Goal: Task Accomplishment & Management: Use online tool/utility

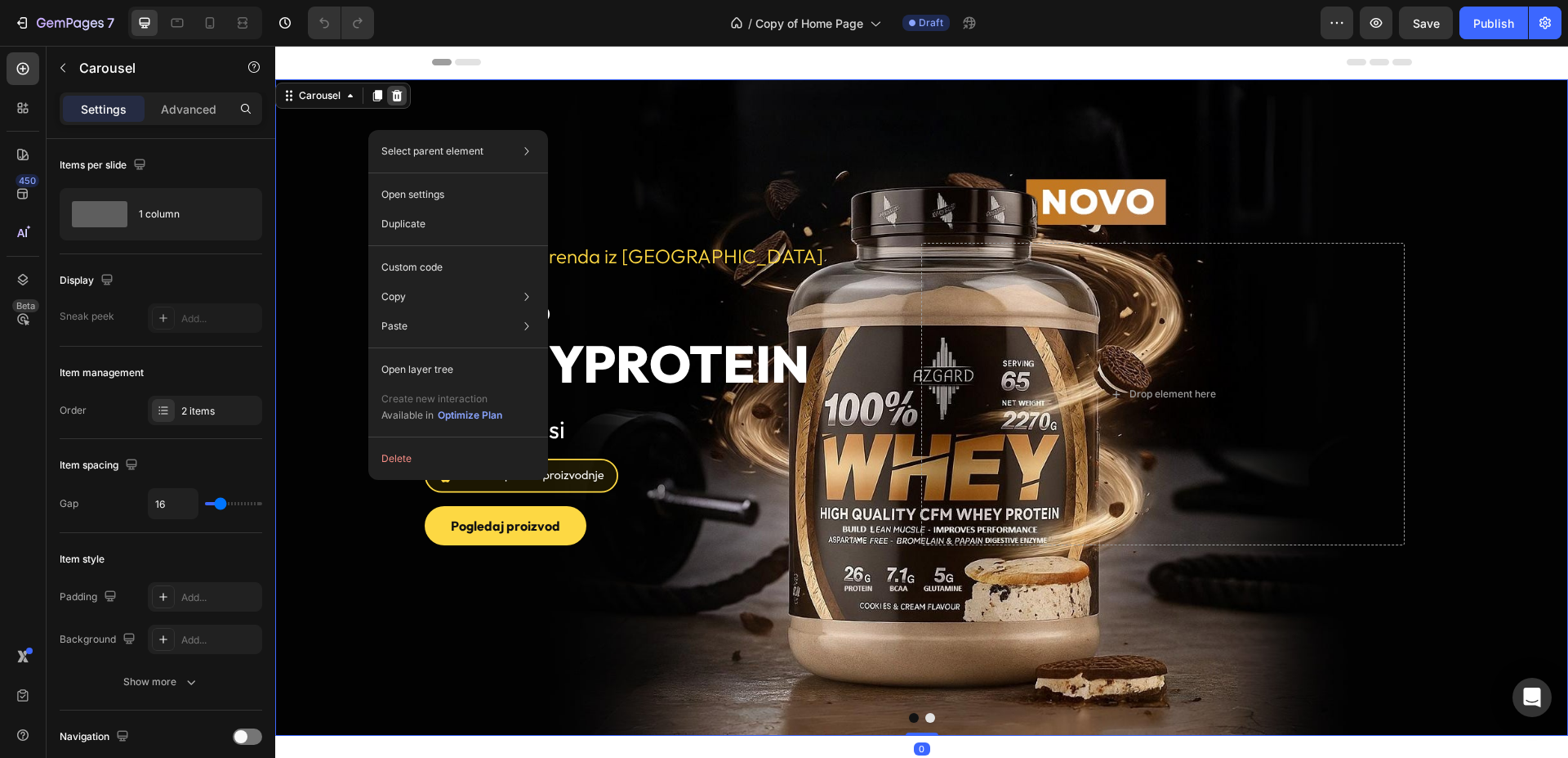
click at [401, 99] on icon at bounding box center [397, 96] width 11 height 12
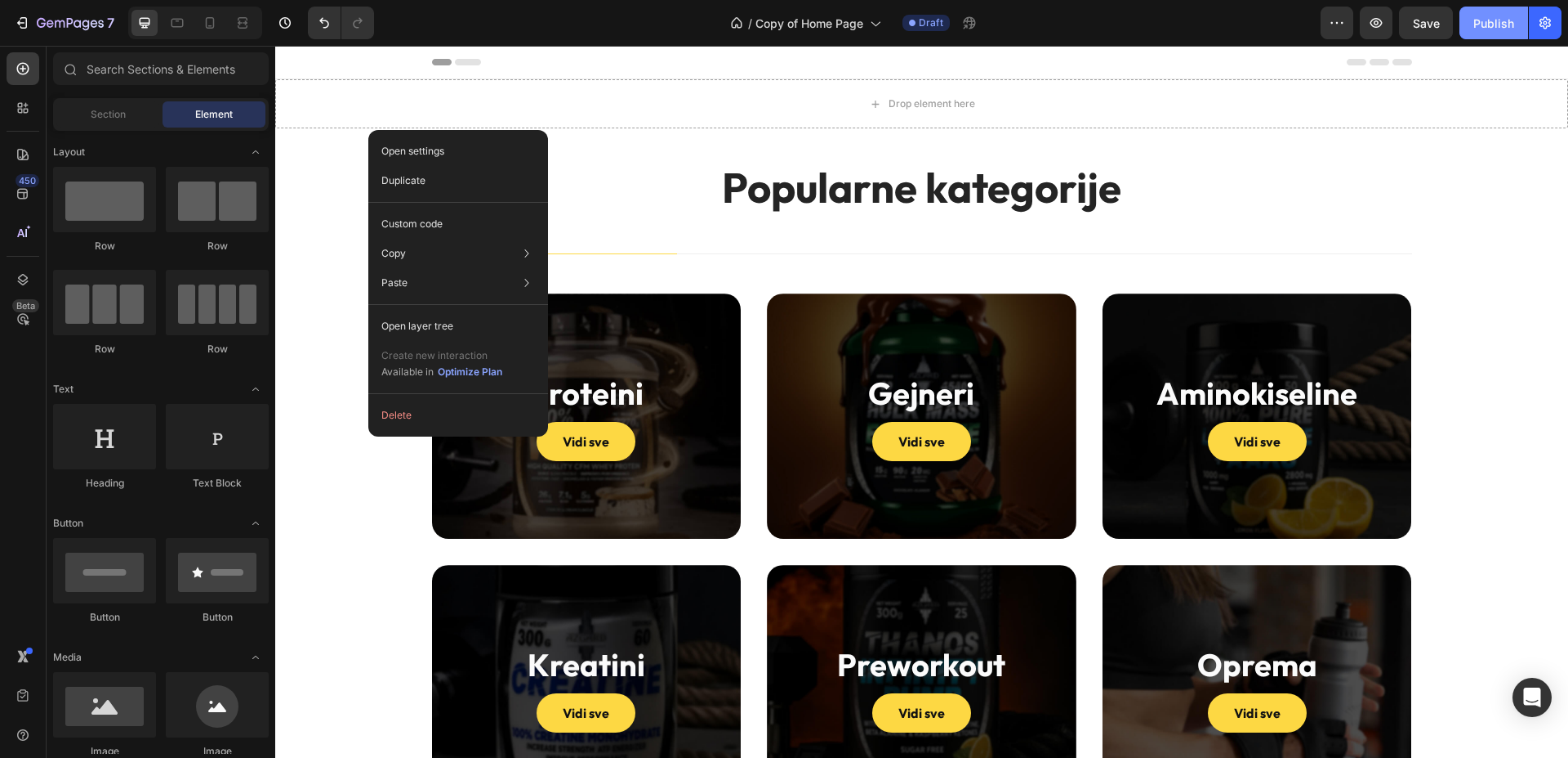
click at [1489, 22] on div "Publish" at bounding box center [1493, 23] width 41 height 17
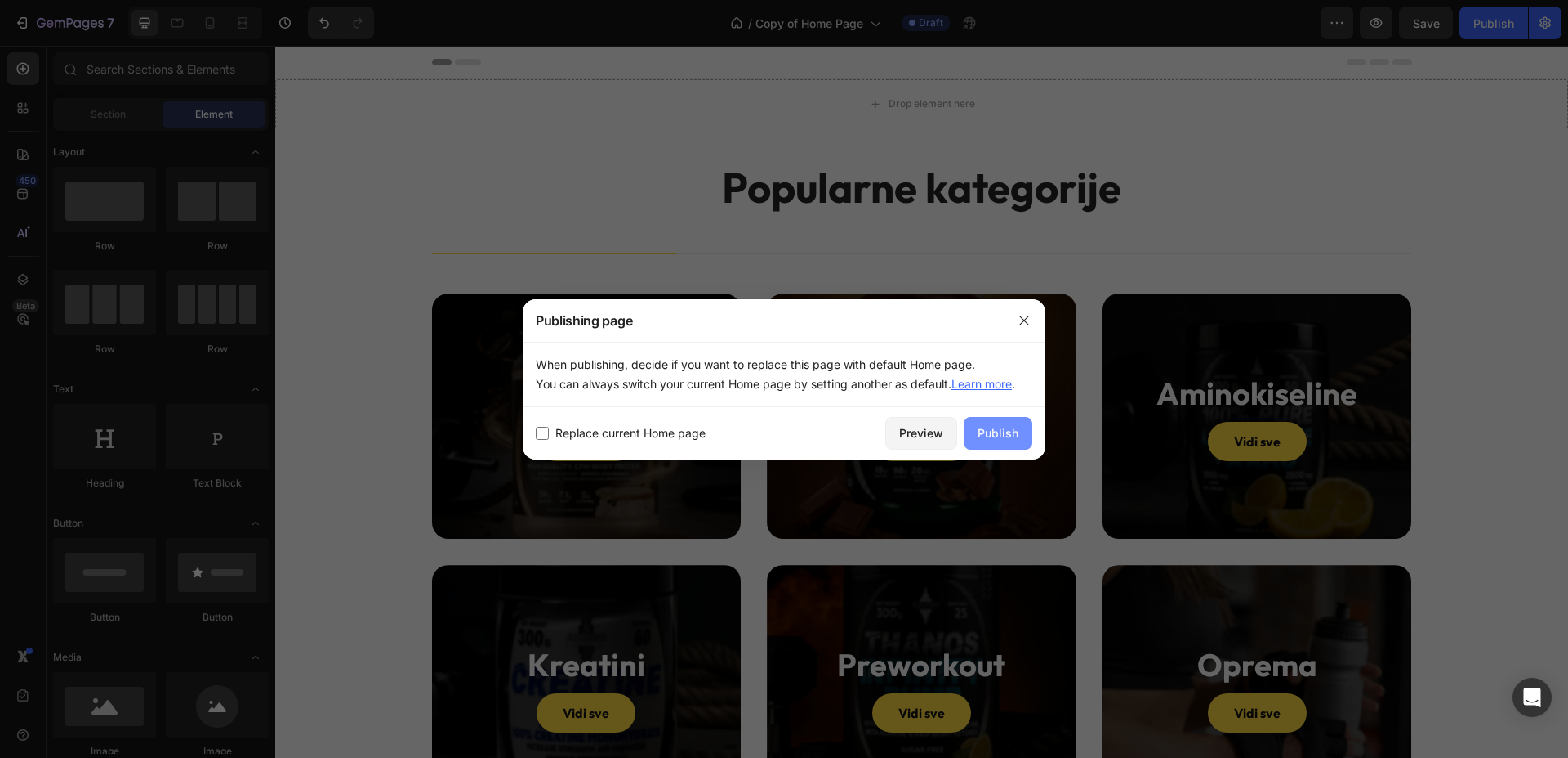
click at [1001, 434] on div "Publish" at bounding box center [998, 433] width 41 height 17
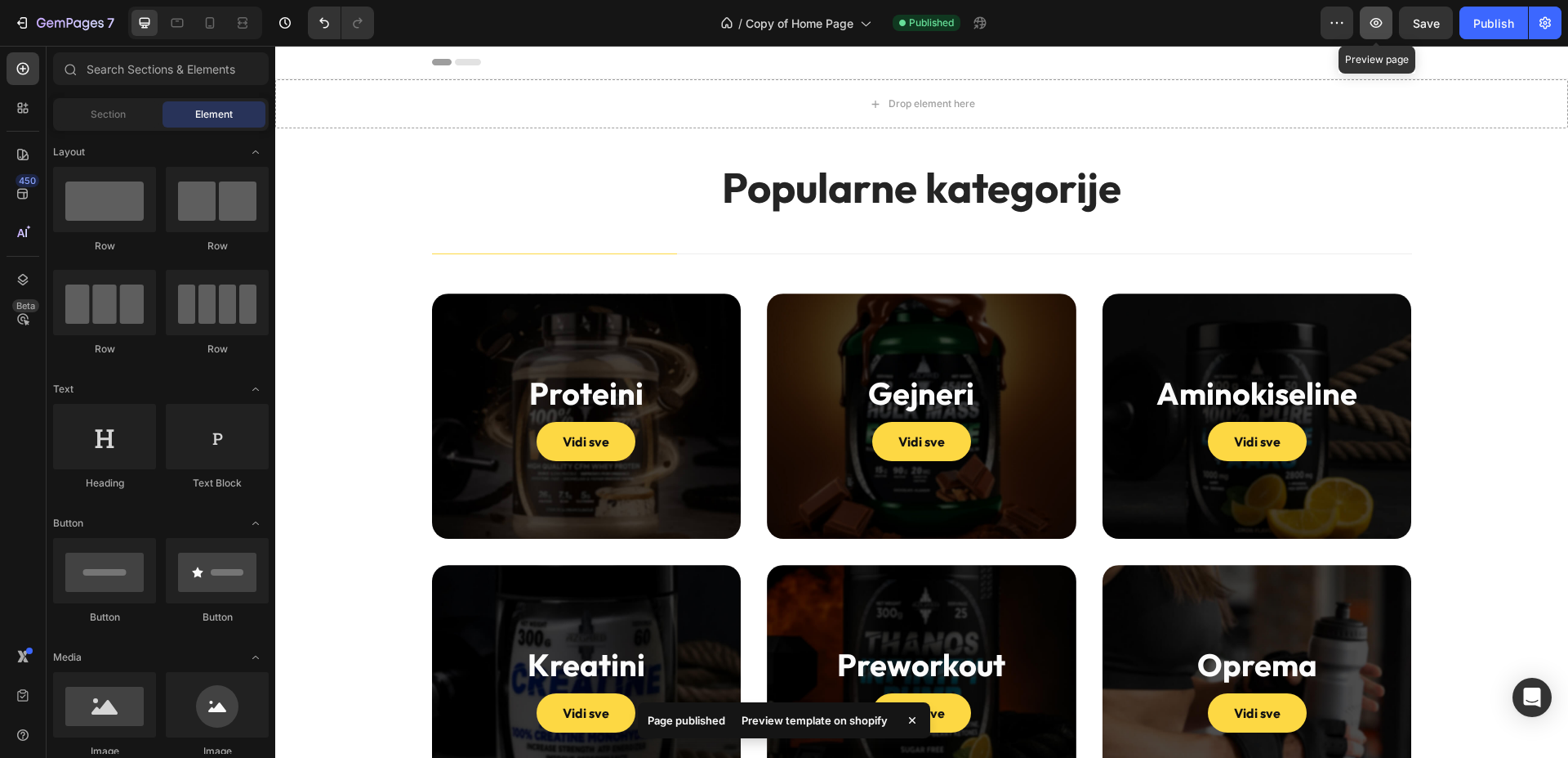
click at [1378, 18] on icon "button" at bounding box center [1376, 23] width 16 height 16
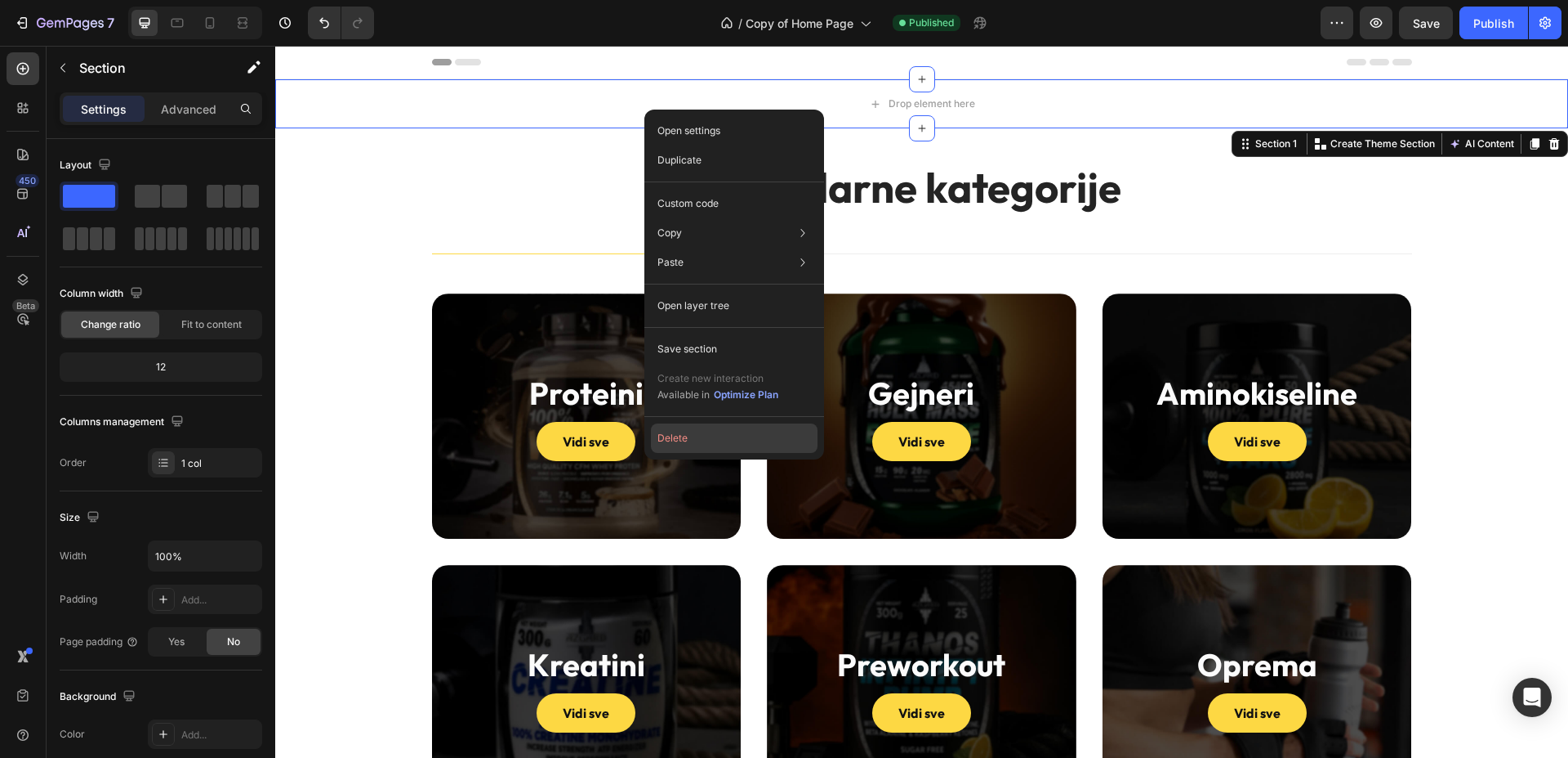
click at [721, 439] on button "Delete" at bounding box center [734, 438] width 167 height 29
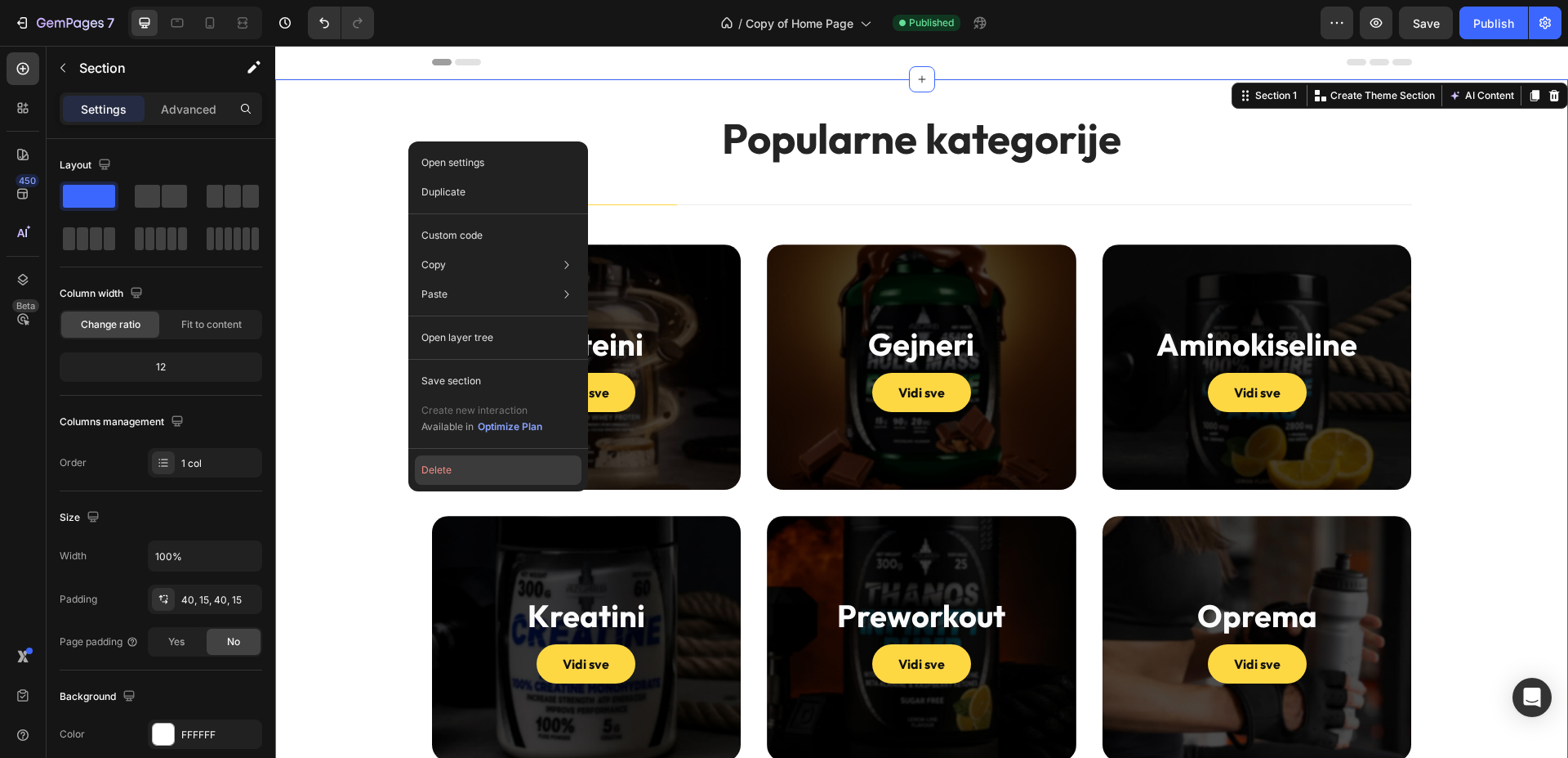
click at [474, 470] on button "Delete" at bounding box center [498, 470] width 167 height 29
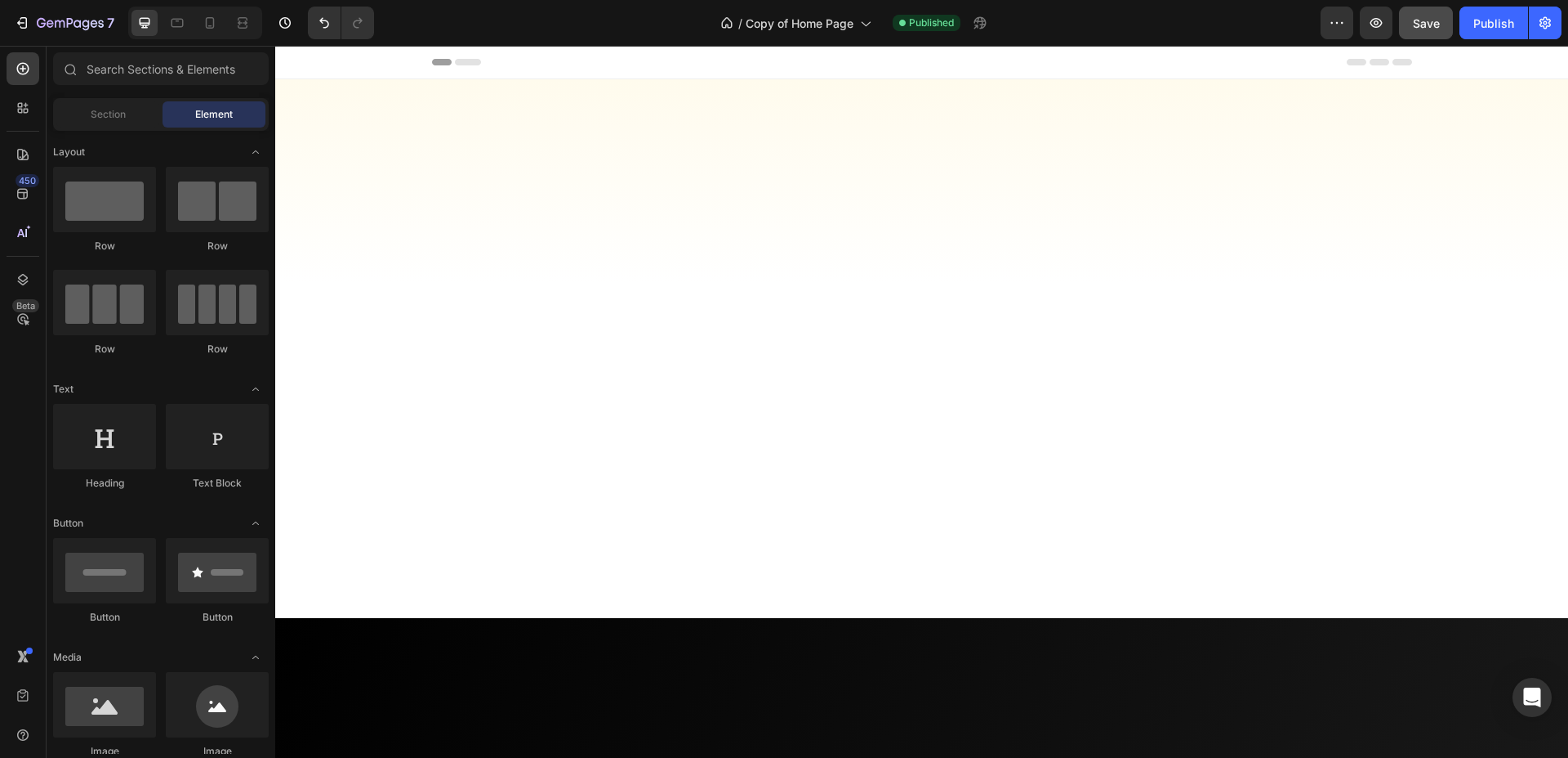
click at [1435, 26] on span "Save" at bounding box center [1426, 23] width 27 height 14
click at [1500, 23] on div "Publish" at bounding box center [1493, 23] width 41 height 17
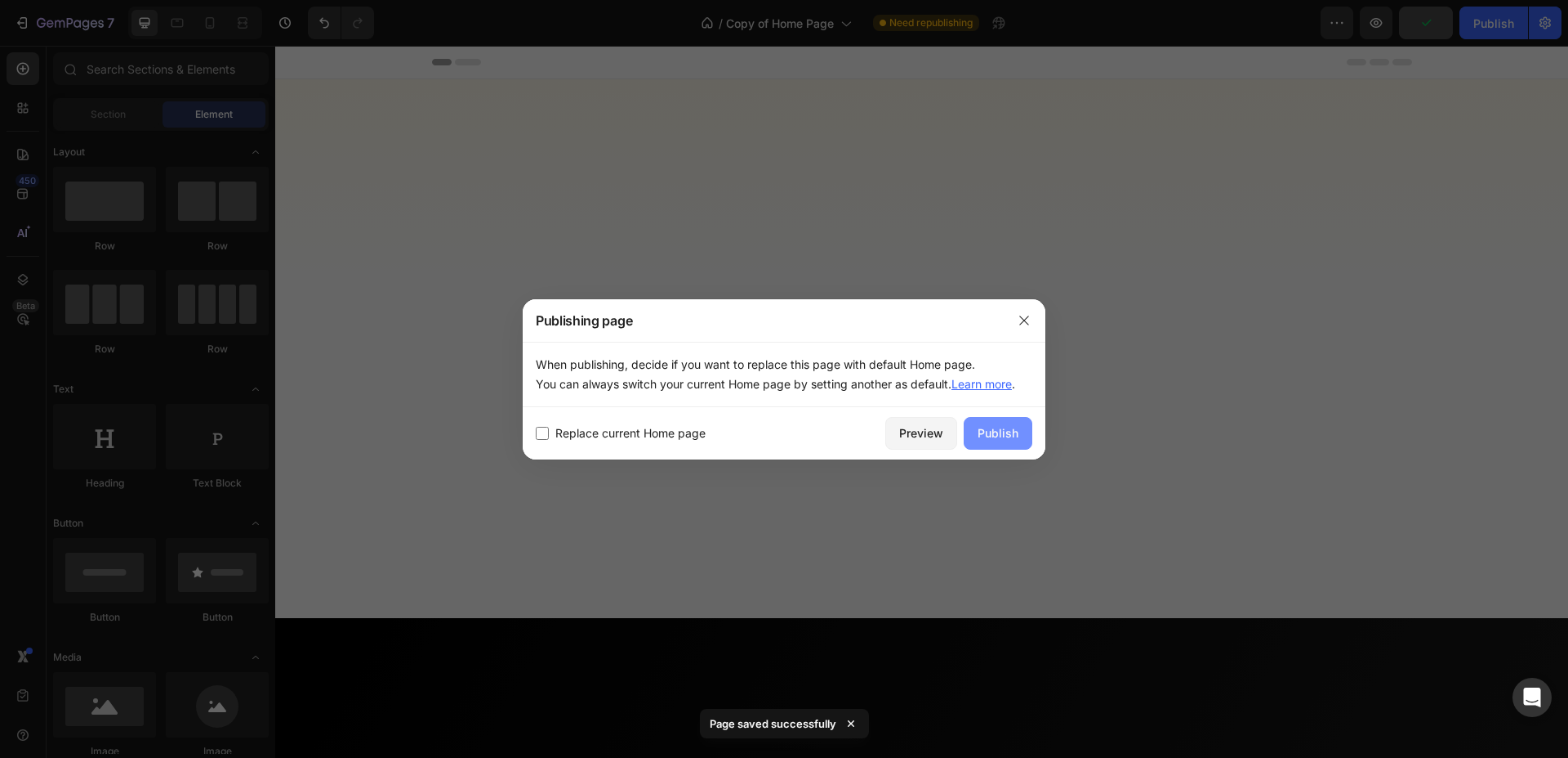
click at [1005, 435] on div "Publish" at bounding box center [998, 433] width 41 height 17
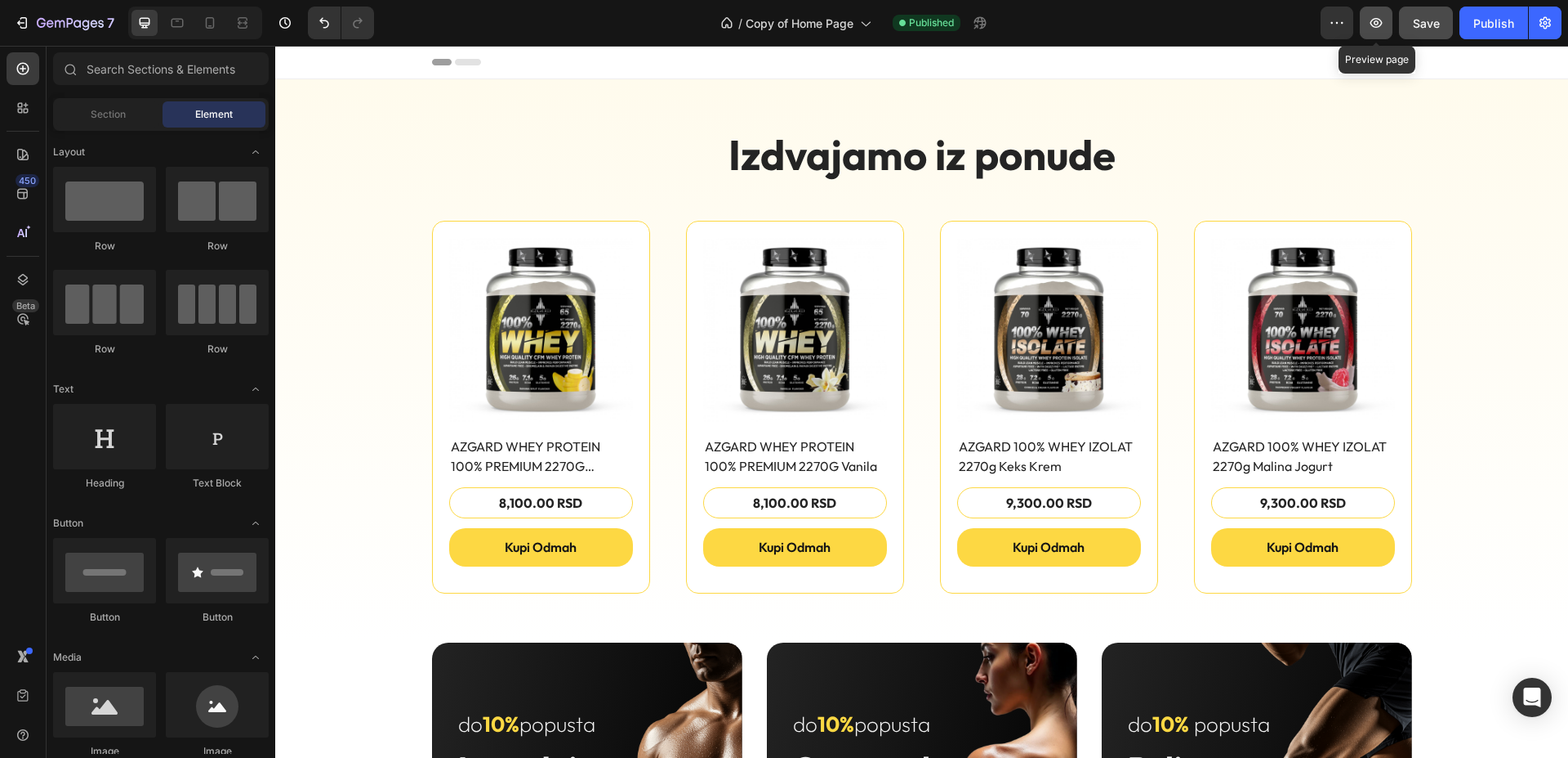
click at [1365, 28] on button "button" at bounding box center [1376, 23] width 33 height 33
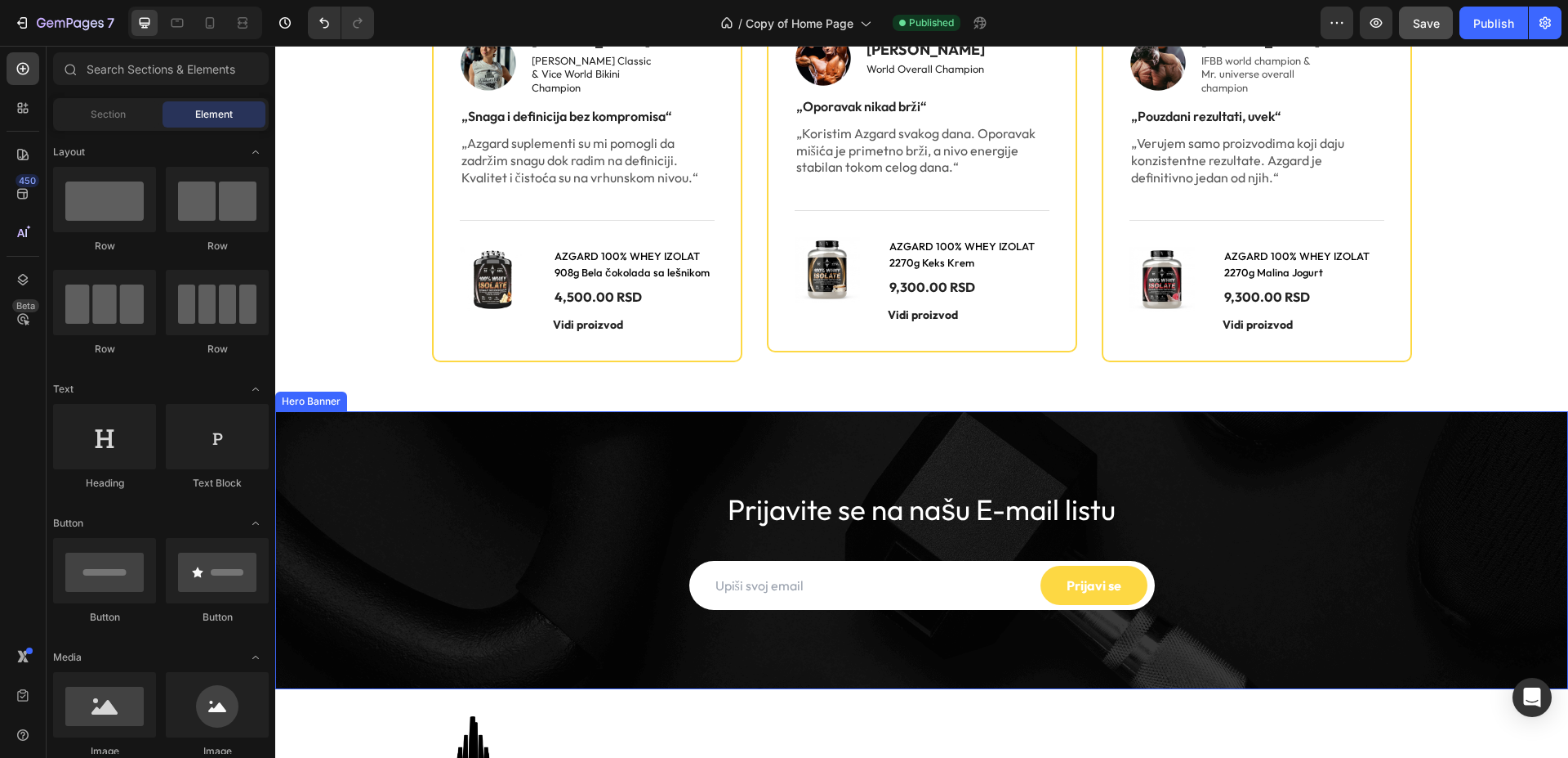
scroll to position [1500, 0]
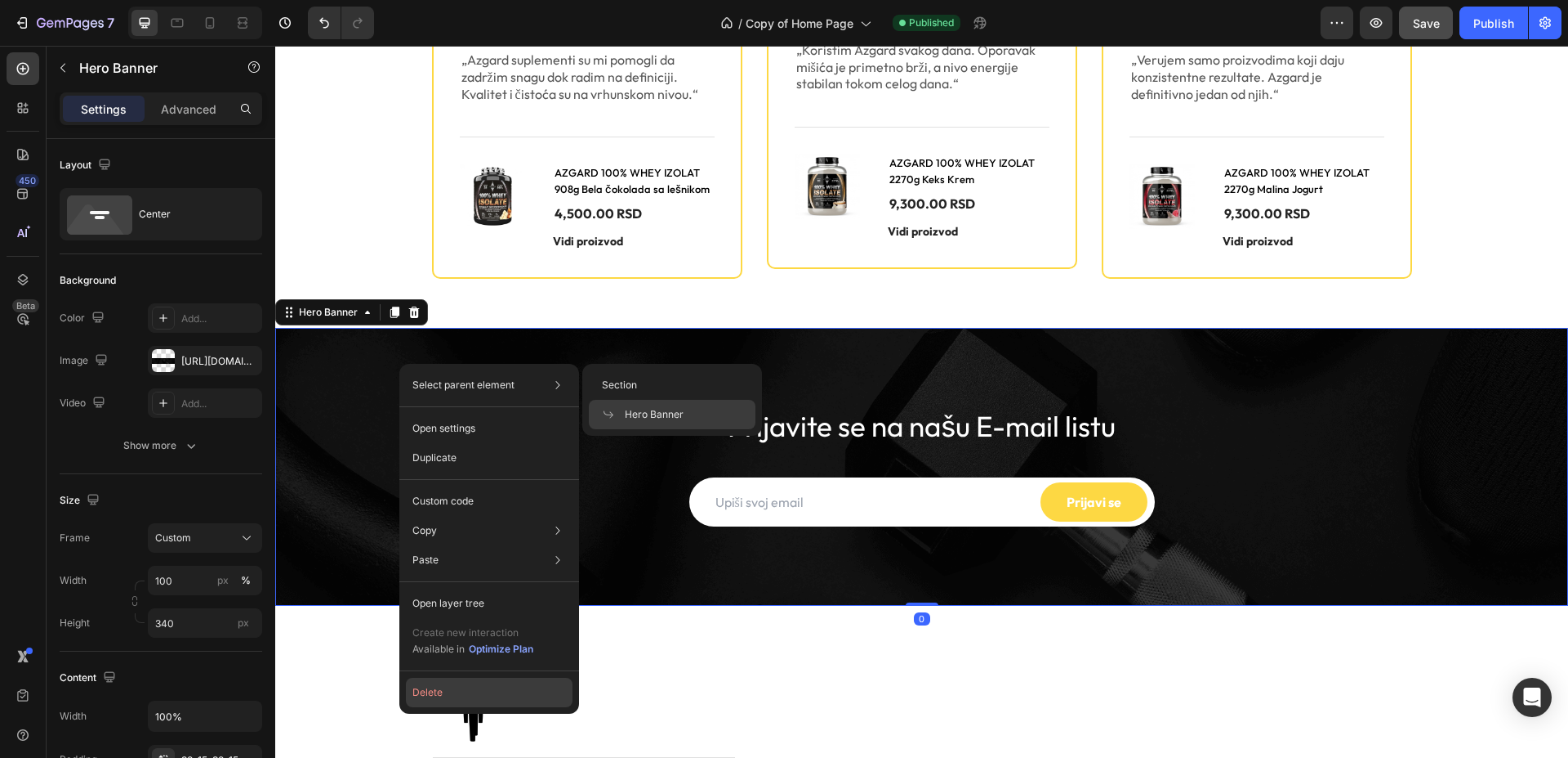
click at [500, 686] on button "Delete" at bounding box center [489, 692] width 167 height 29
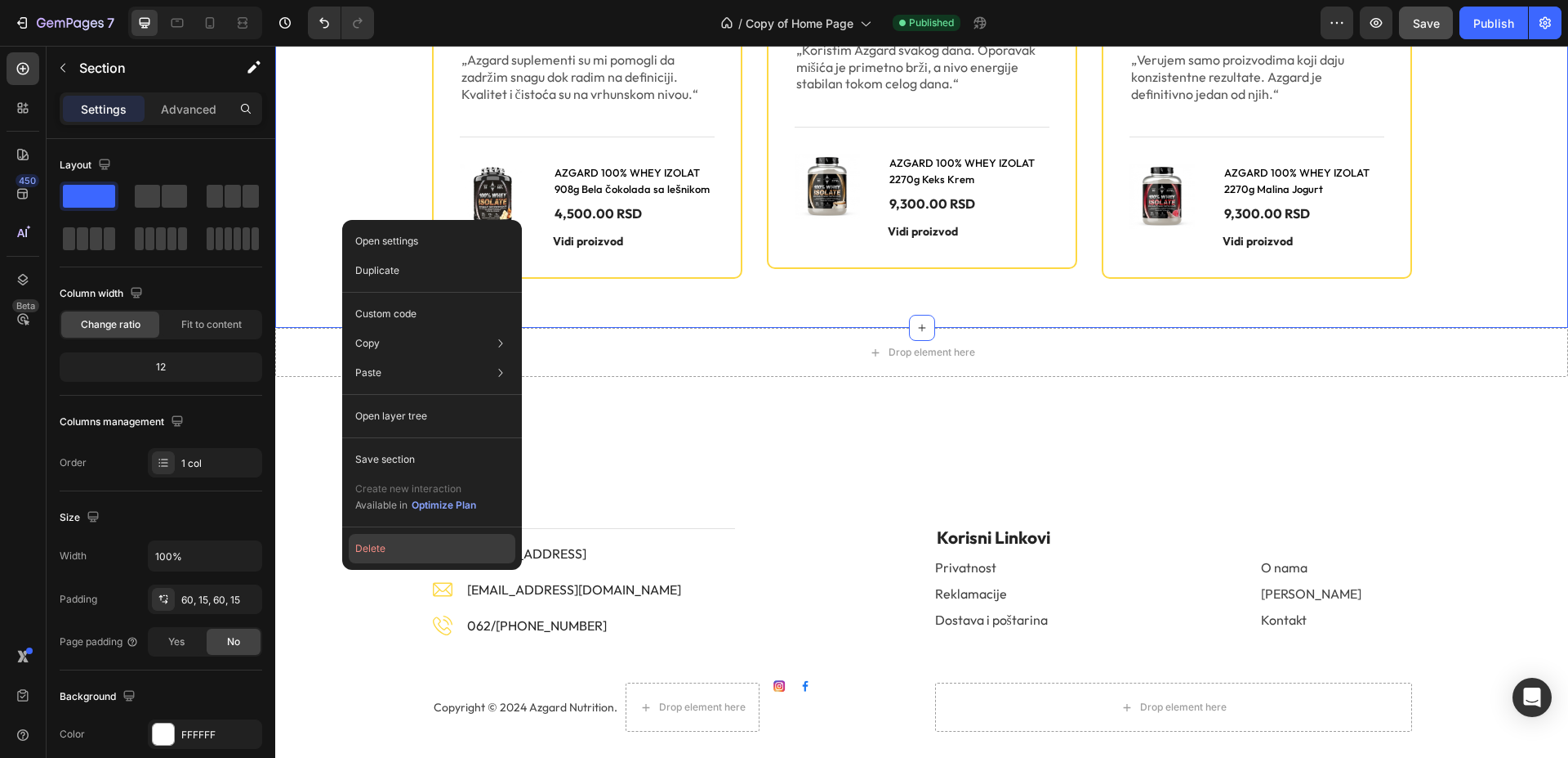
click at [448, 562] on button "Delete" at bounding box center [432, 548] width 167 height 29
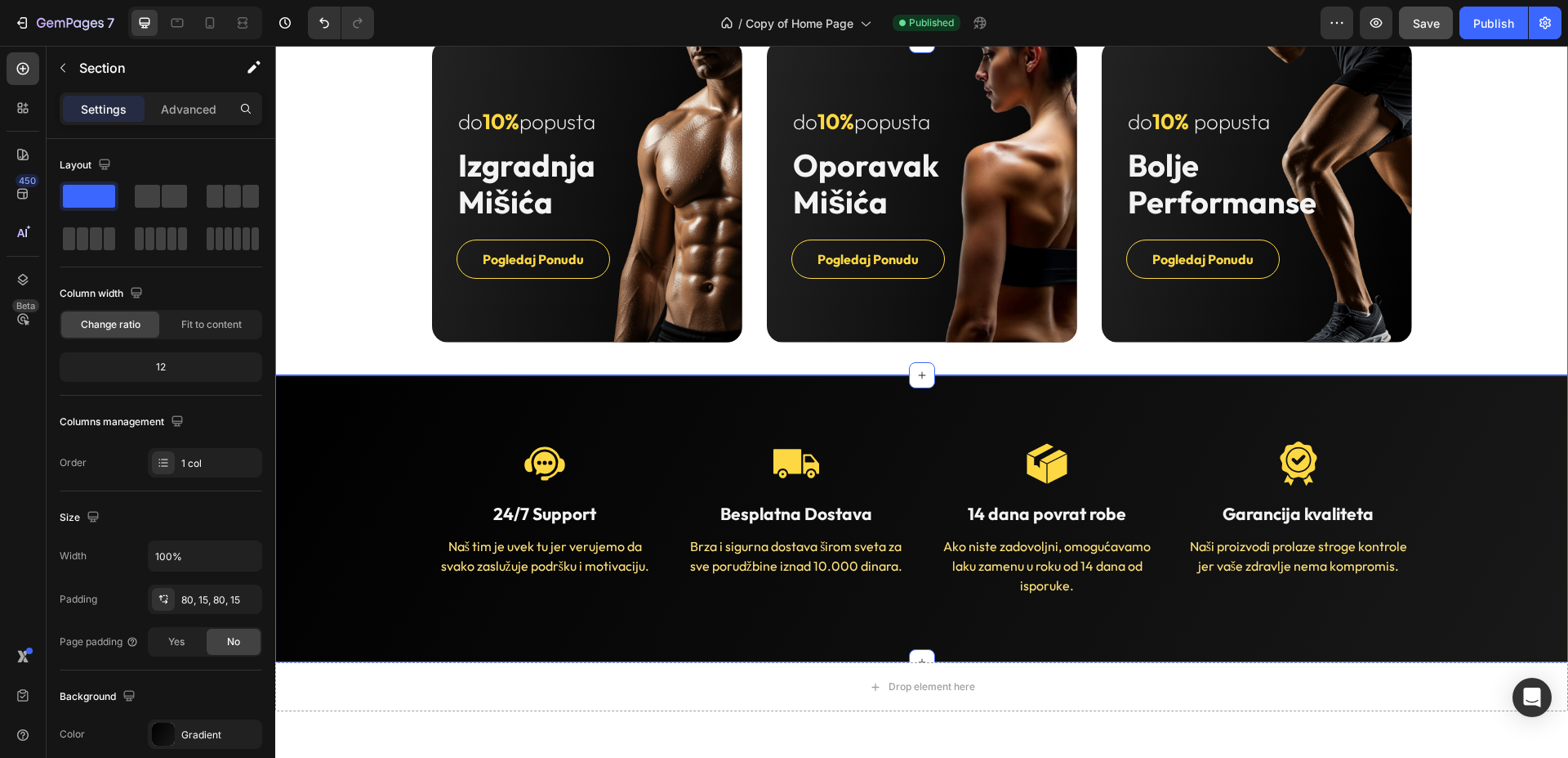
scroll to position [519, 0]
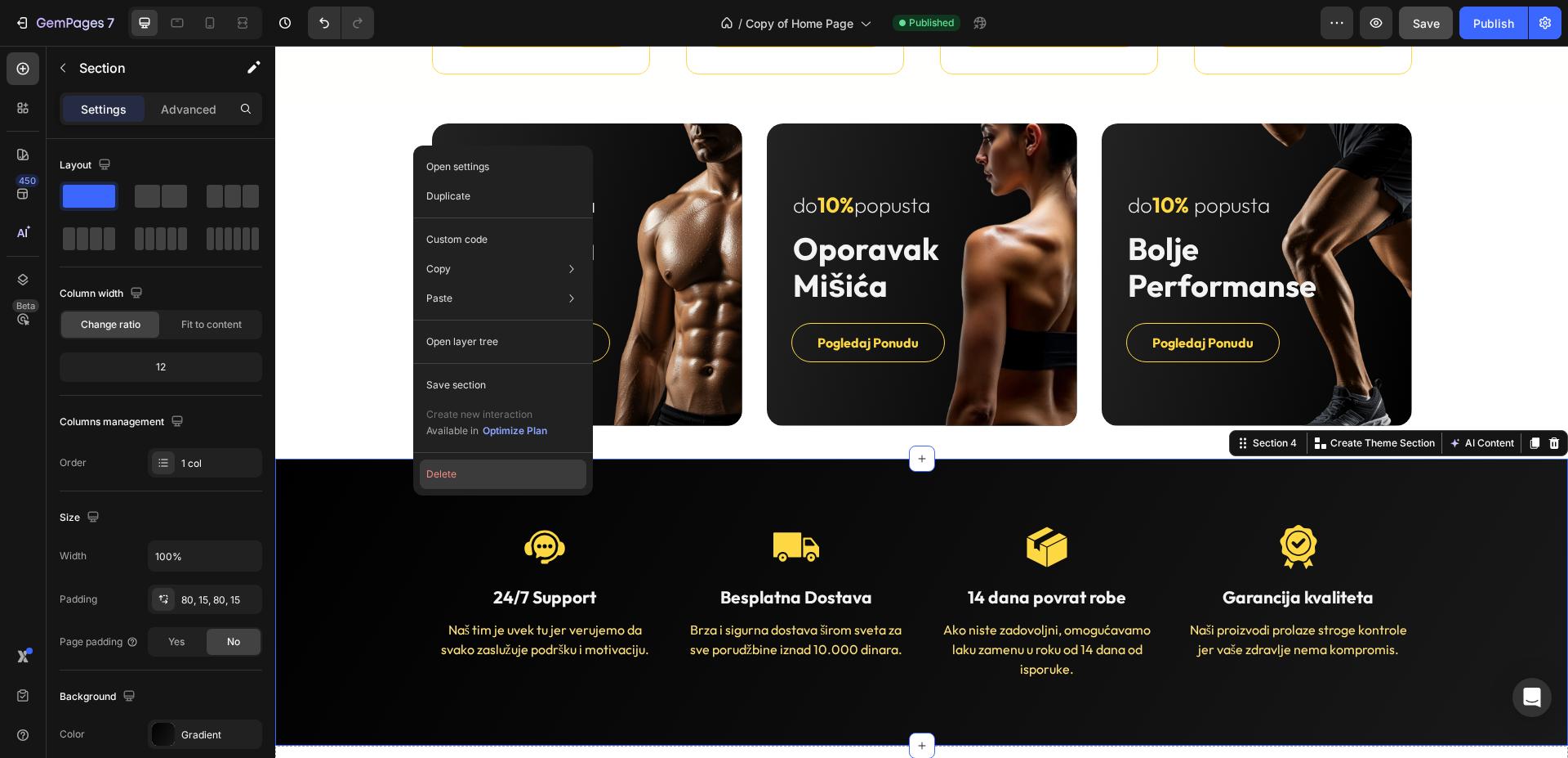
drag, startPoint x: 451, startPoint y: 468, endPoint x: 105, endPoint y: 280, distance: 393.8
click at [451, 468] on button "Delete" at bounding box center [503, 474] width 167 height 29
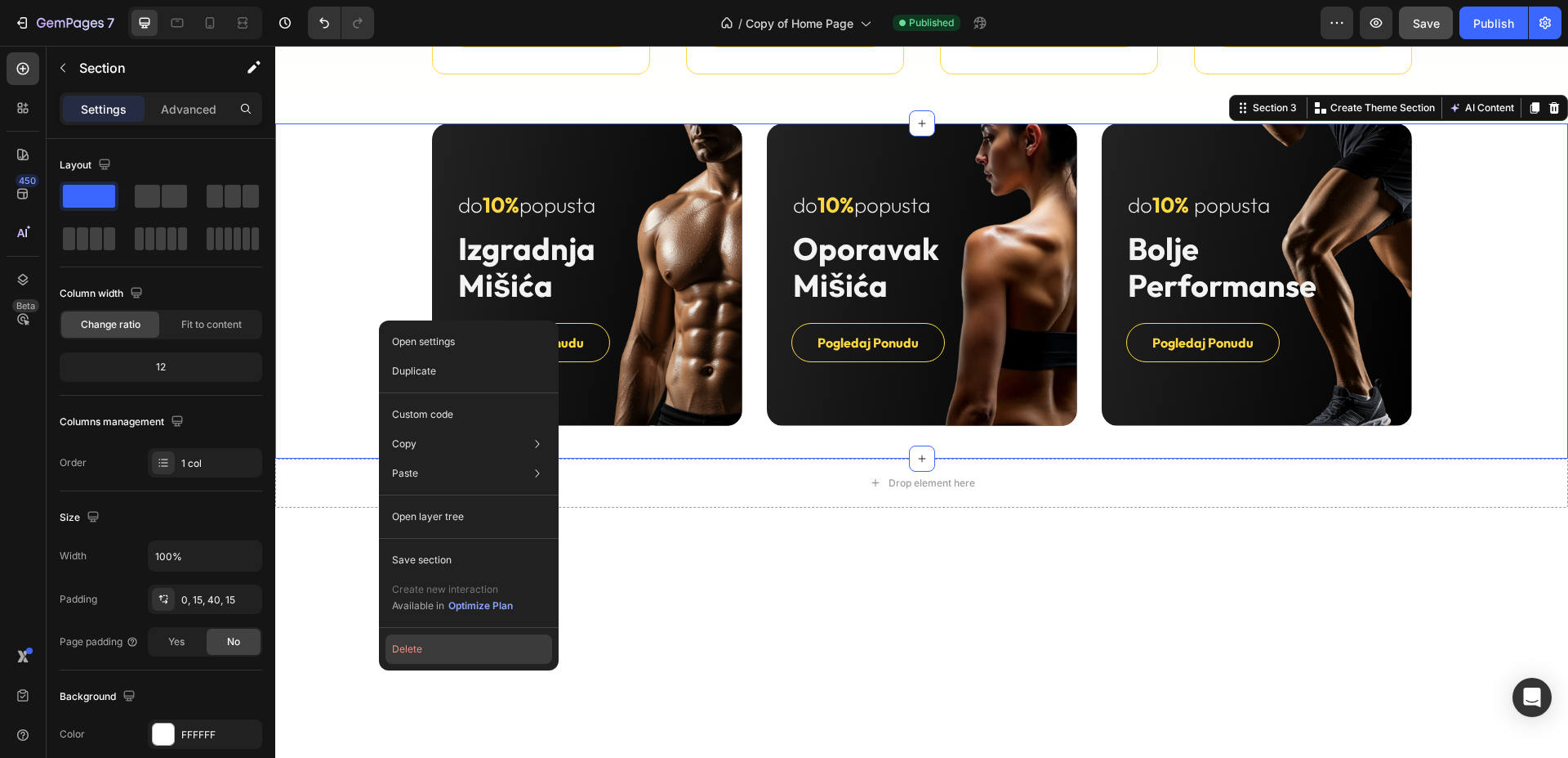
click at [464, 654] on button "Delete" at bounding box center [468, 648] width 167 height 29
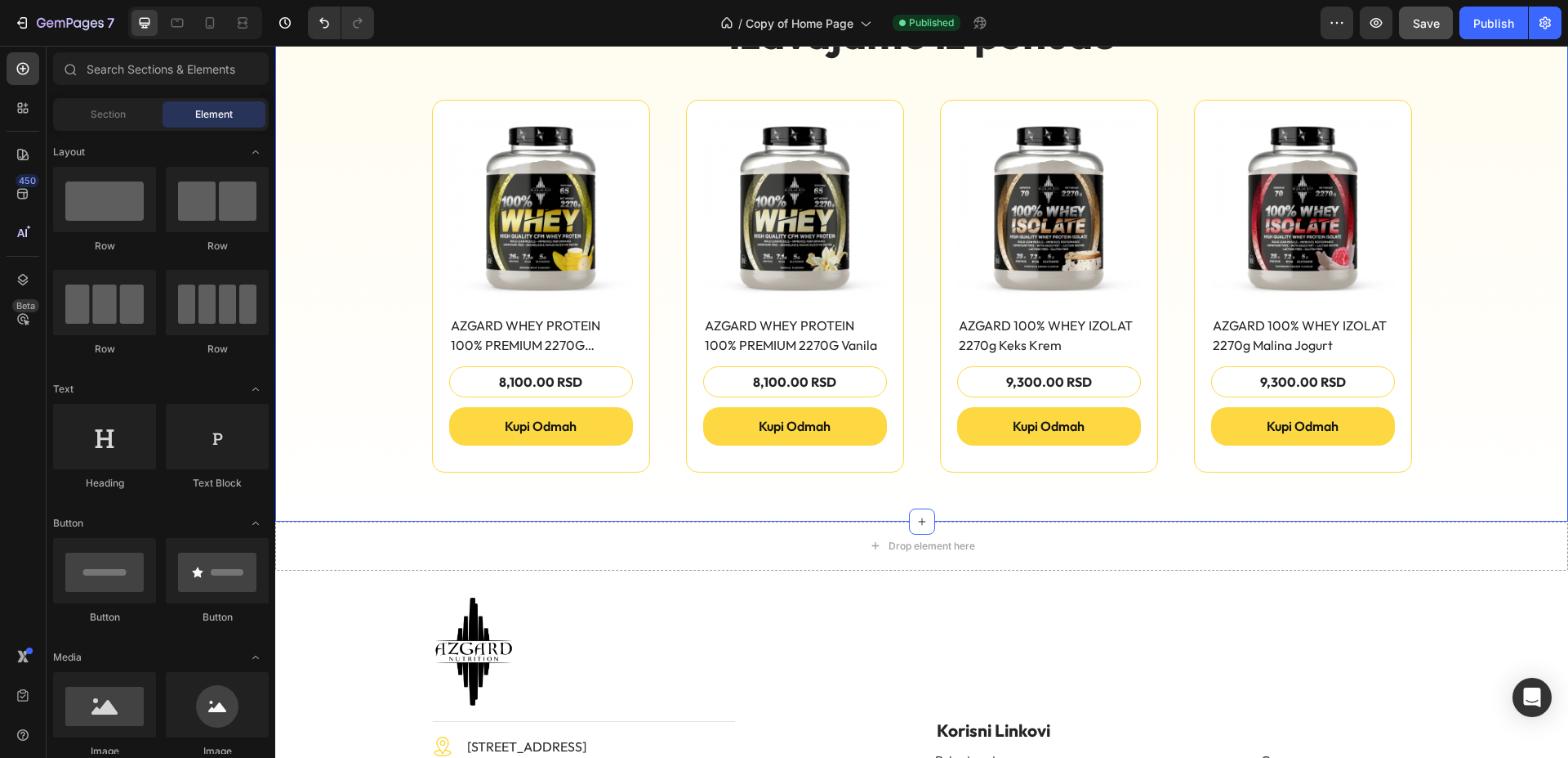
scroll to position [102, 0]
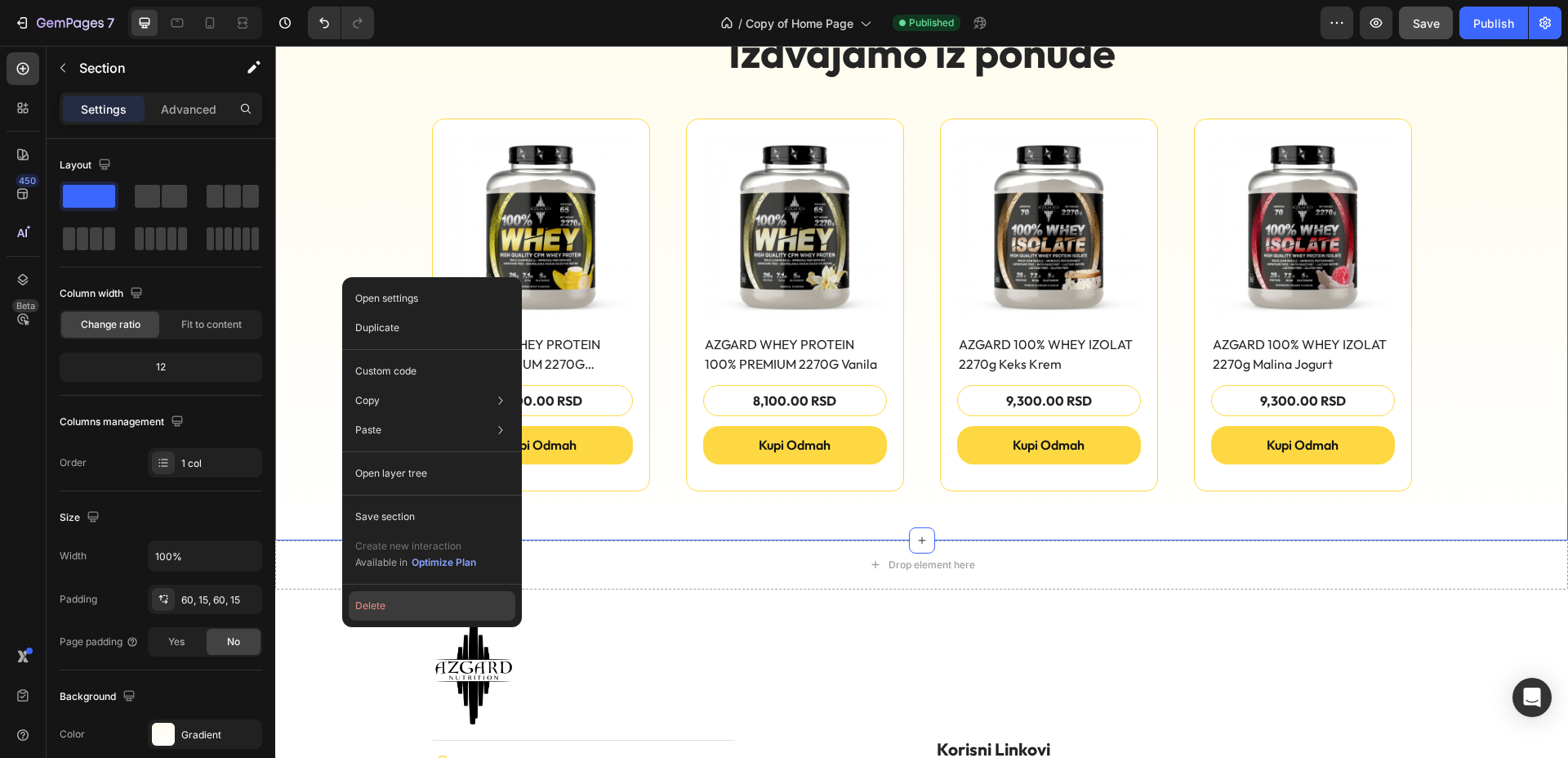
drag, startPoint x: 425, startPoint y: 615, endPoint x: 153, endPoint y: 559, distance: 277.7
click at [425, 615] on button "Delete" at bounding box center [432, 605] width 167 height 29
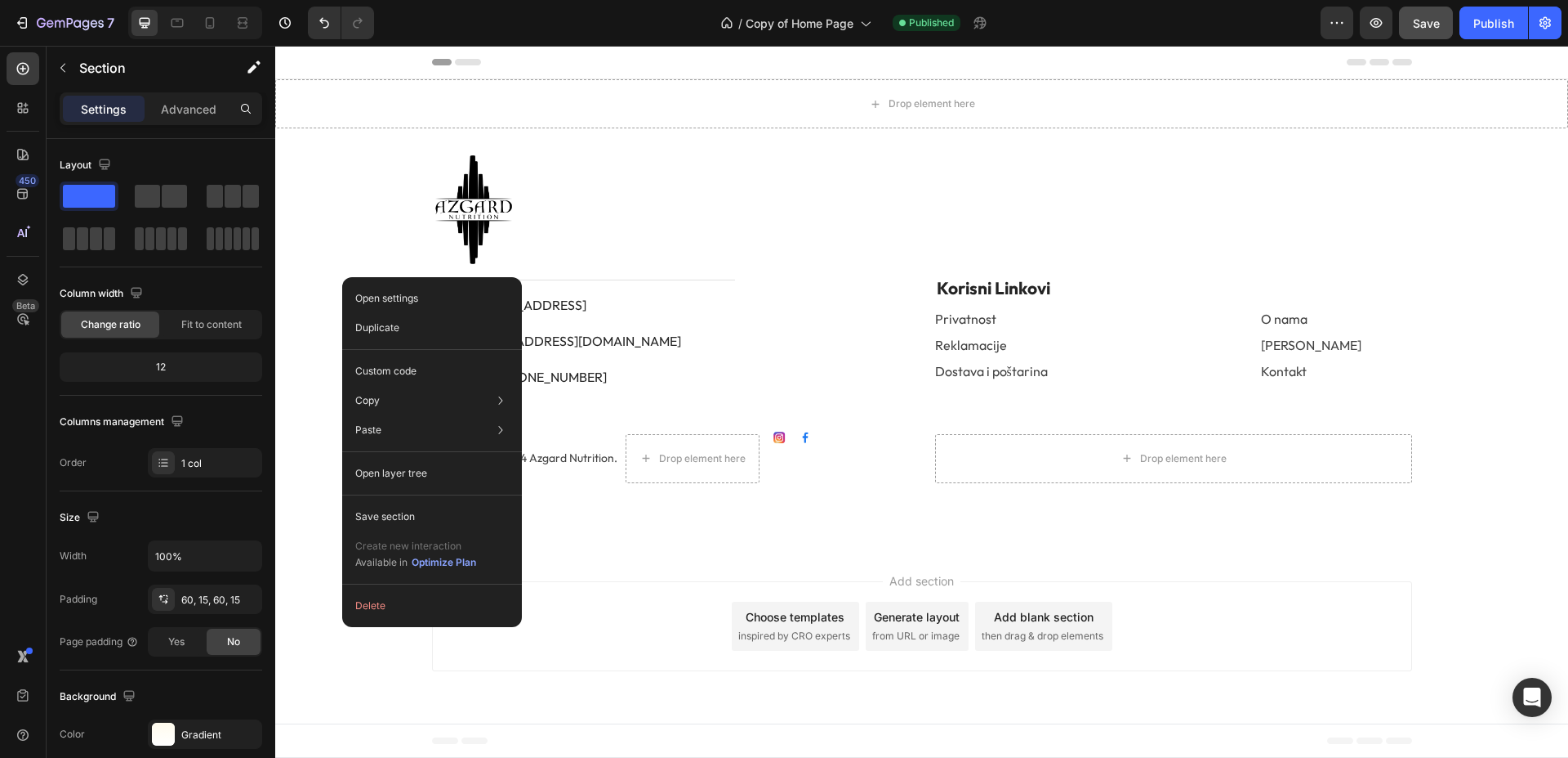
scroll to position [0, 0]
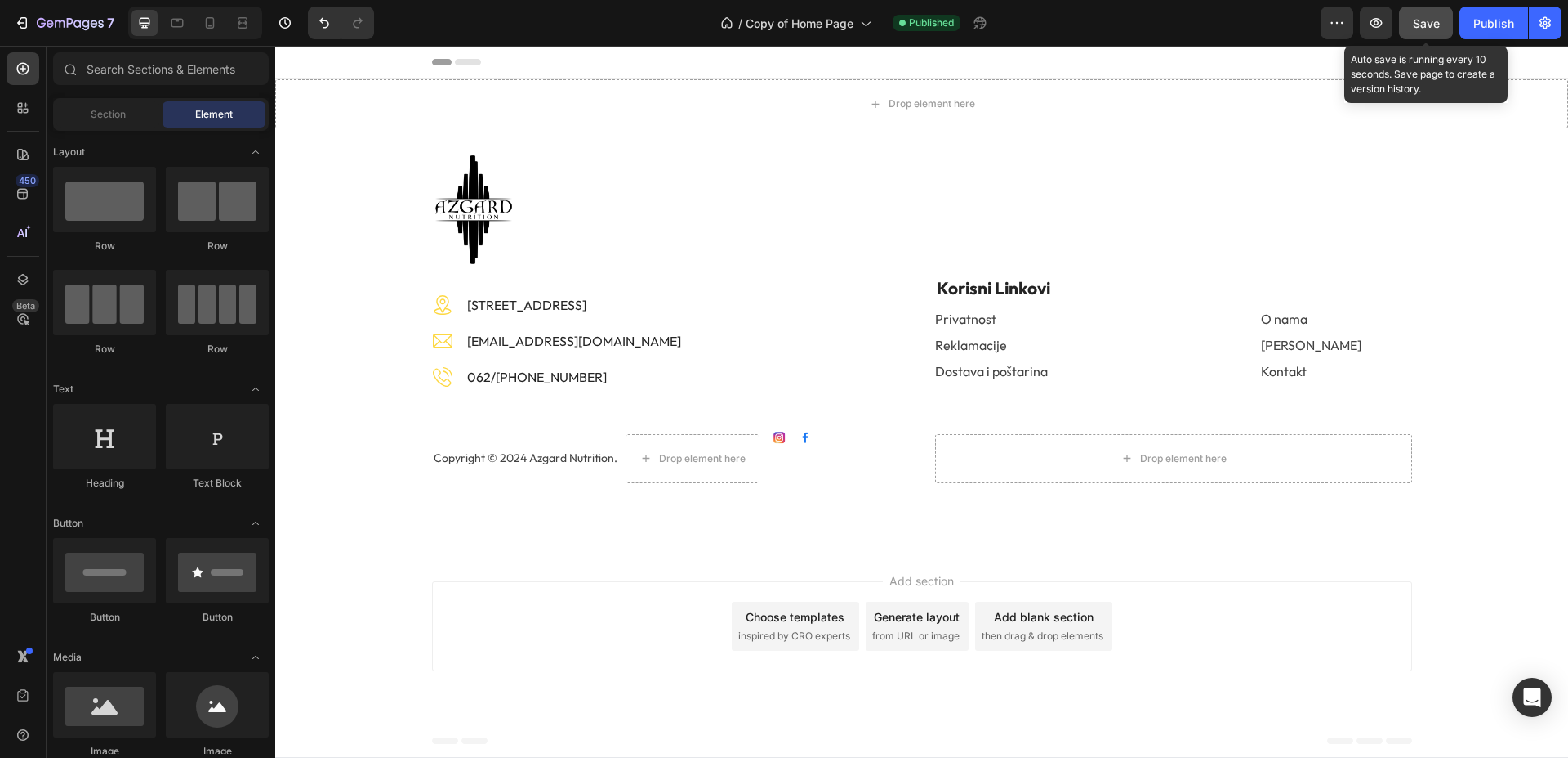
click at [1436, 31] on div "Save" at bounding box center [1426, 23] width 27 height 17
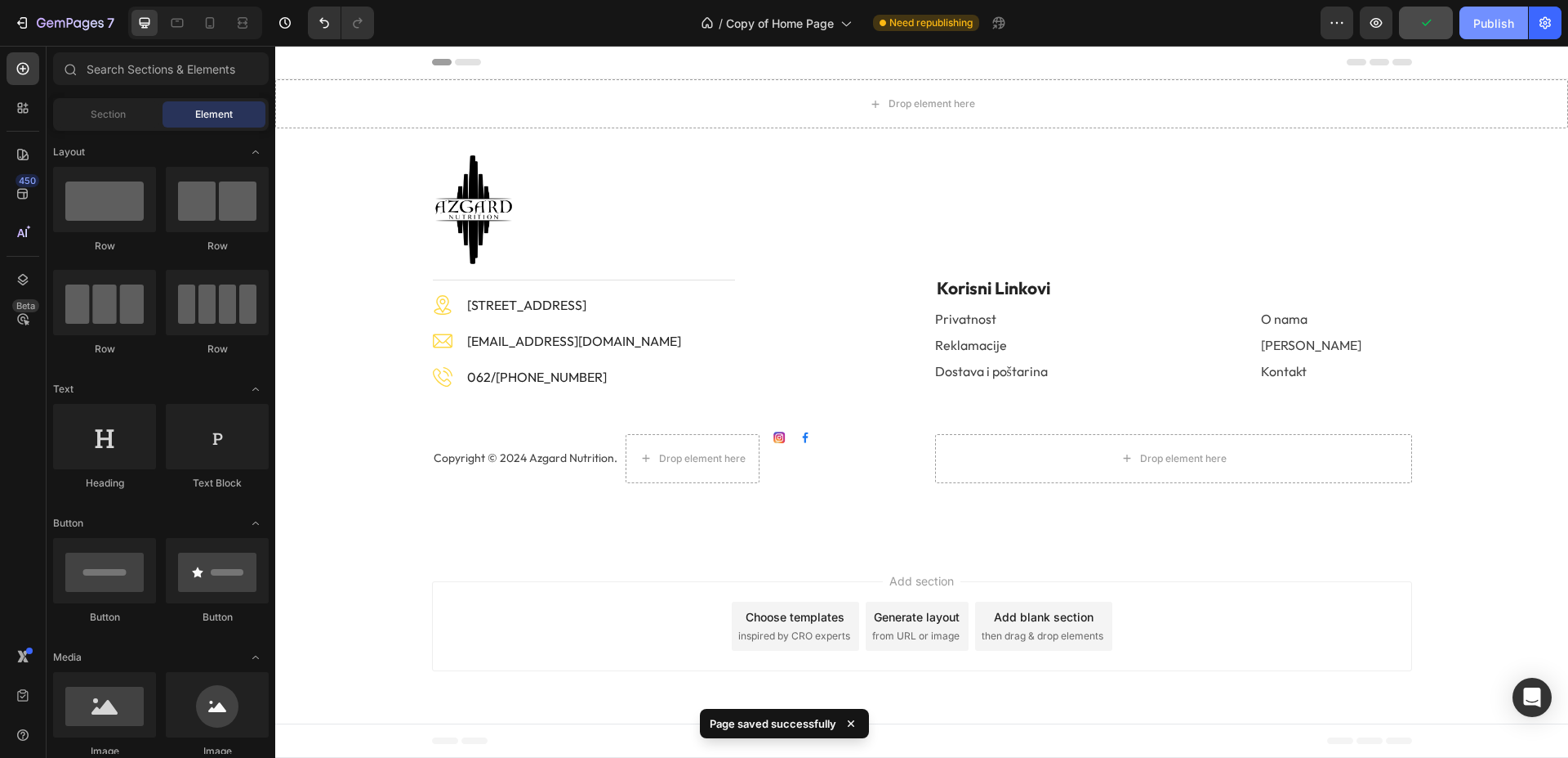
click at [1486, 26] on div "Publish" at bounding box center [1493, 23] width 41 height 17
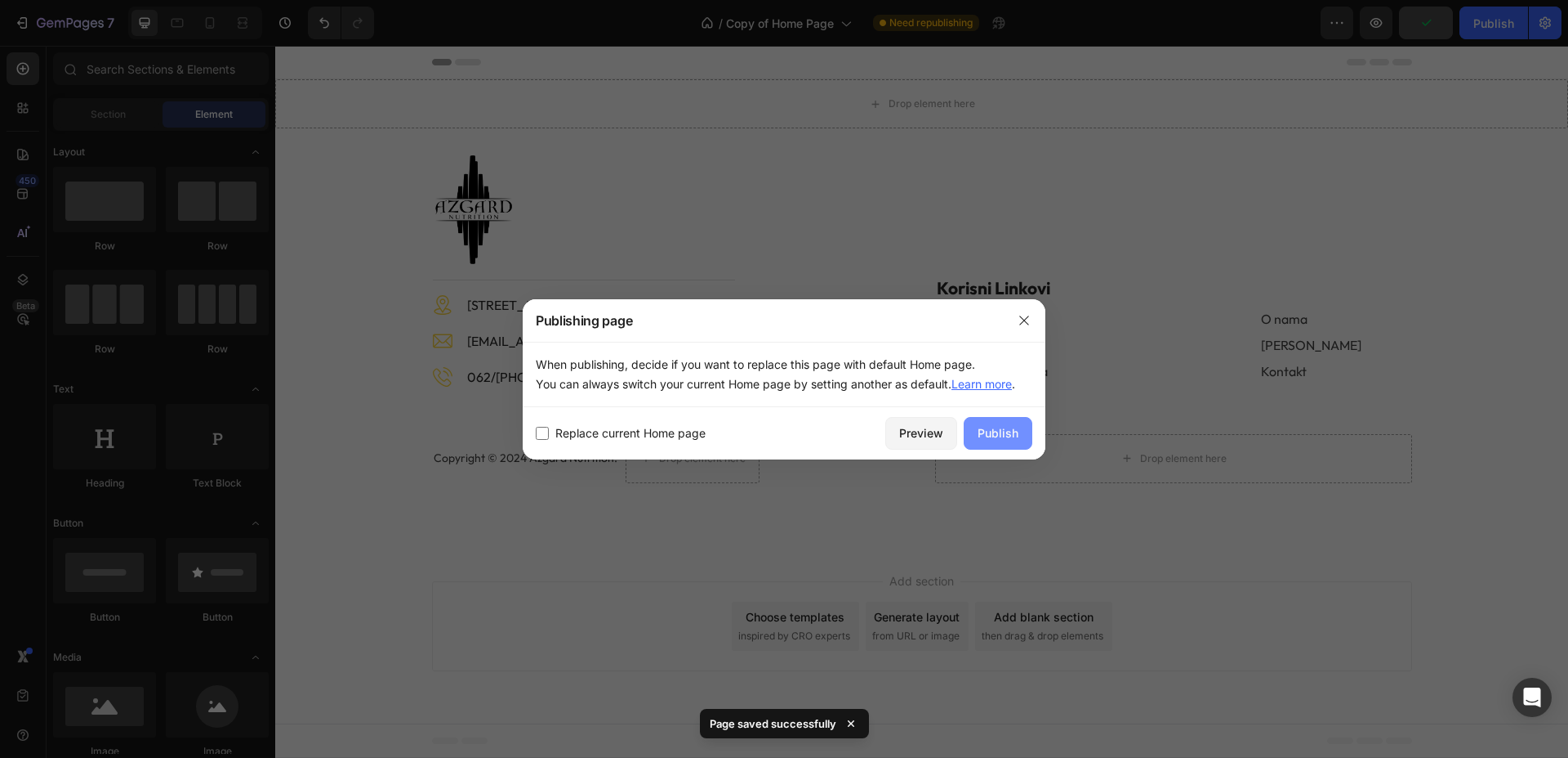
click at [986, 435] on div "Publish" at bounding box center [998, 433] width 41 height 17
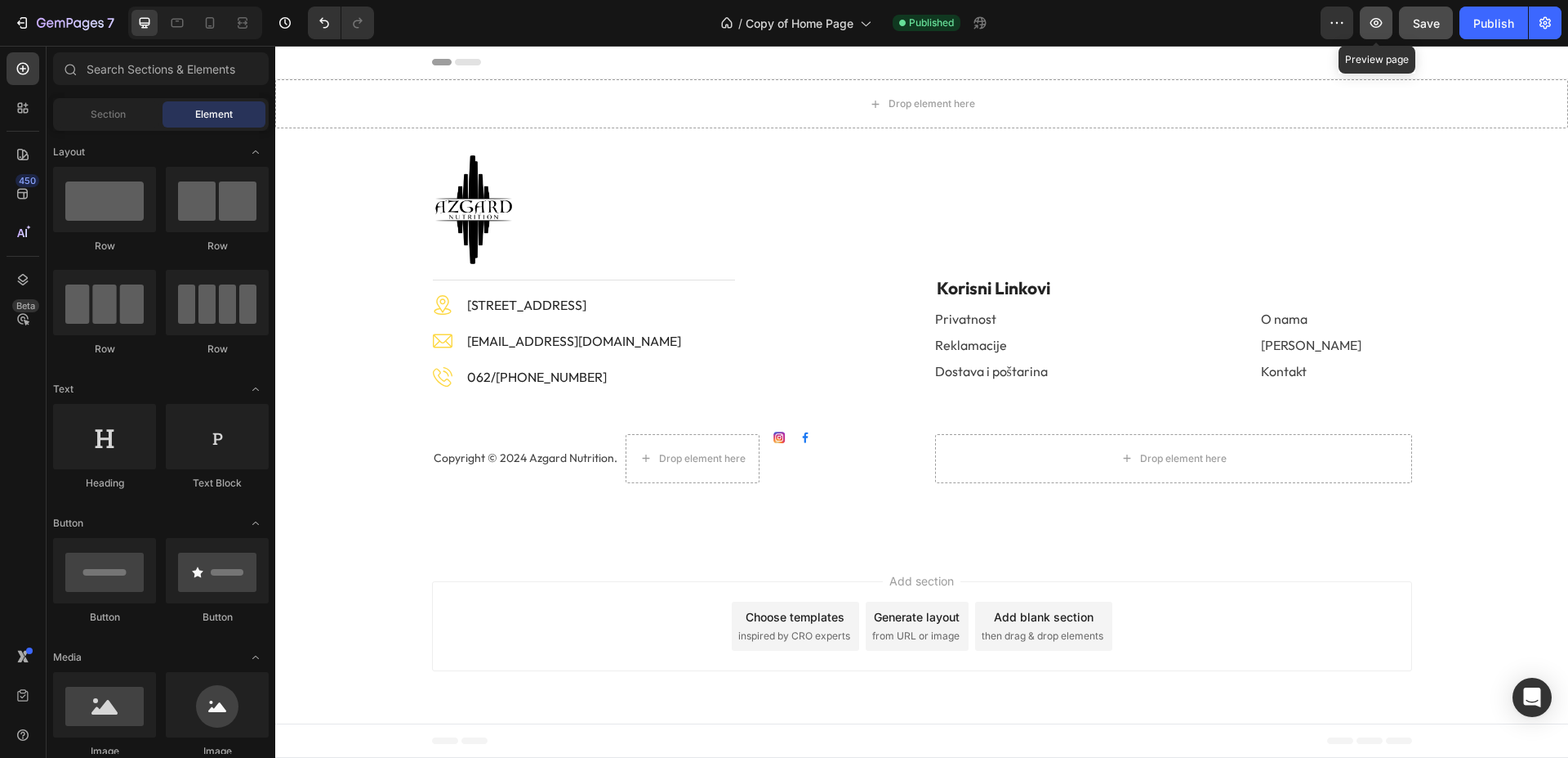
click at [1374, 24] on icon "button" at bounding box center [1376, 23] width 16 height 16
click at [1382, 19] on icon "button" at bounding box center [1376, 23] width 16 height 16
click at [206, 29] on icon at bounding box center [210, 23] width 16 height 16
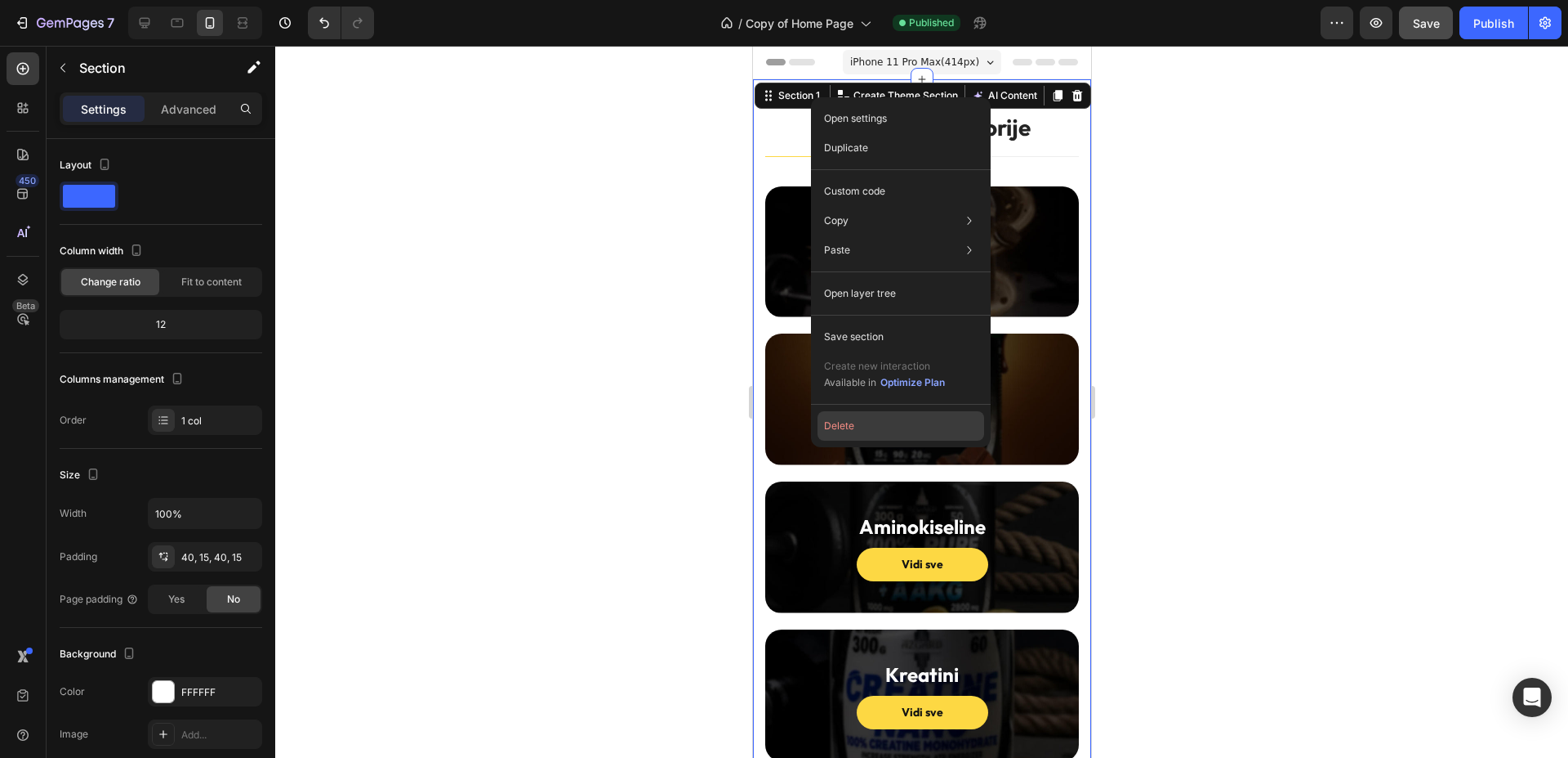
click at [877, 428] on button "Delete" at bounding box center [901, 425] width 167 height 29
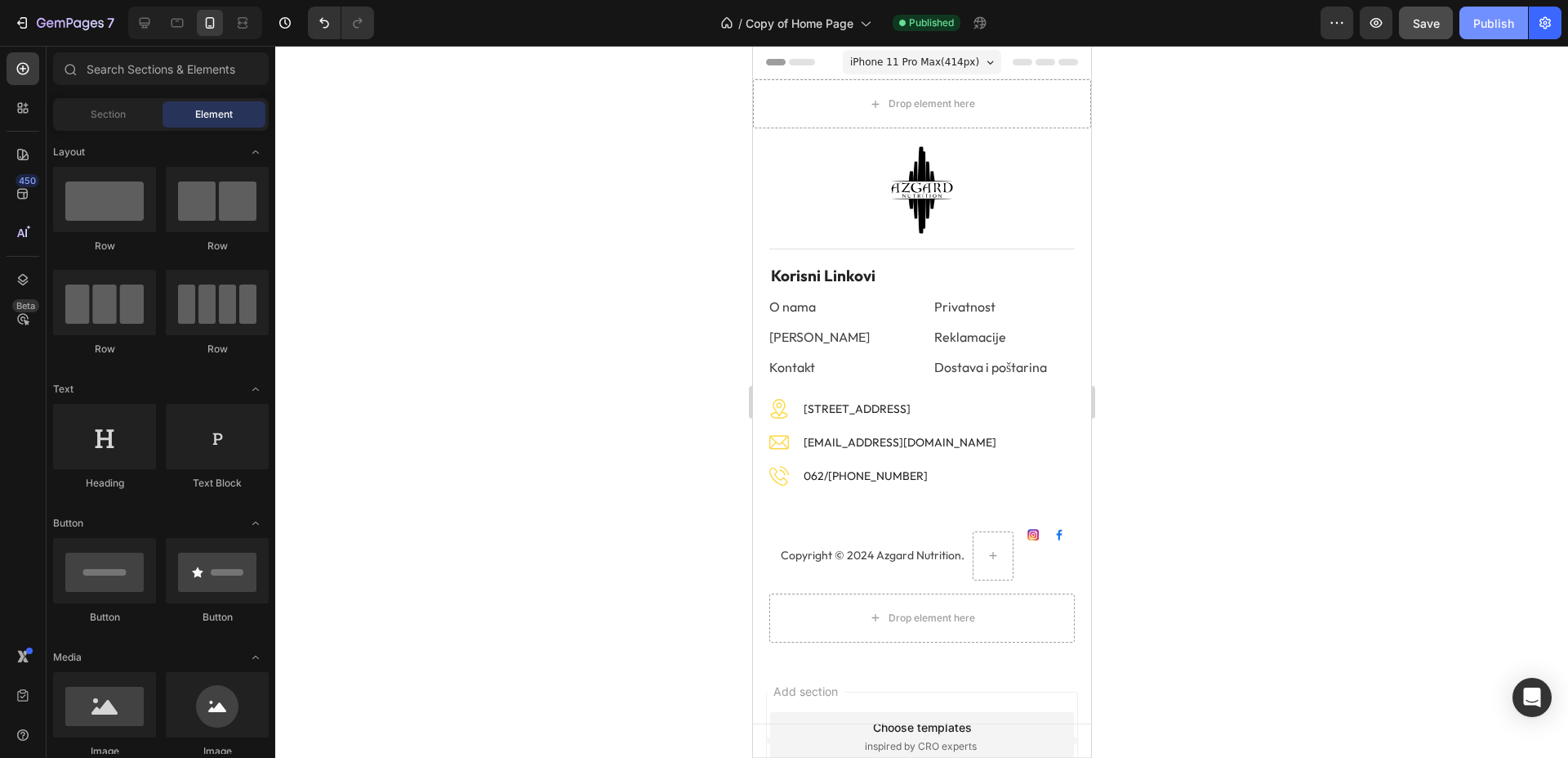
click at [1472, 26] on button "Publish" at bounding box center [1494, 23] width 69 height 33
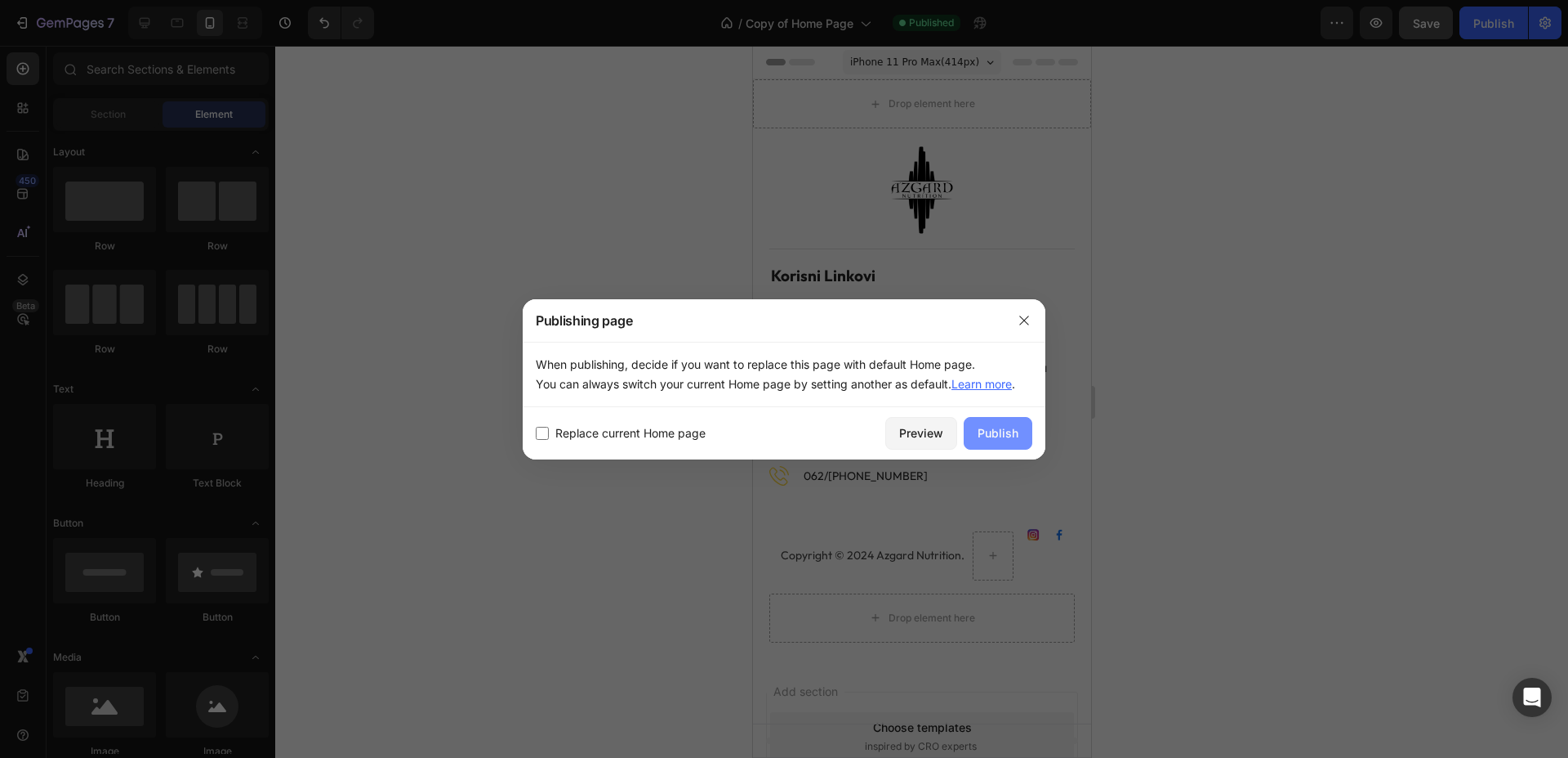
click at [992, 426] on div "Publish" at bounding box center [998, 433] width 41 height 17
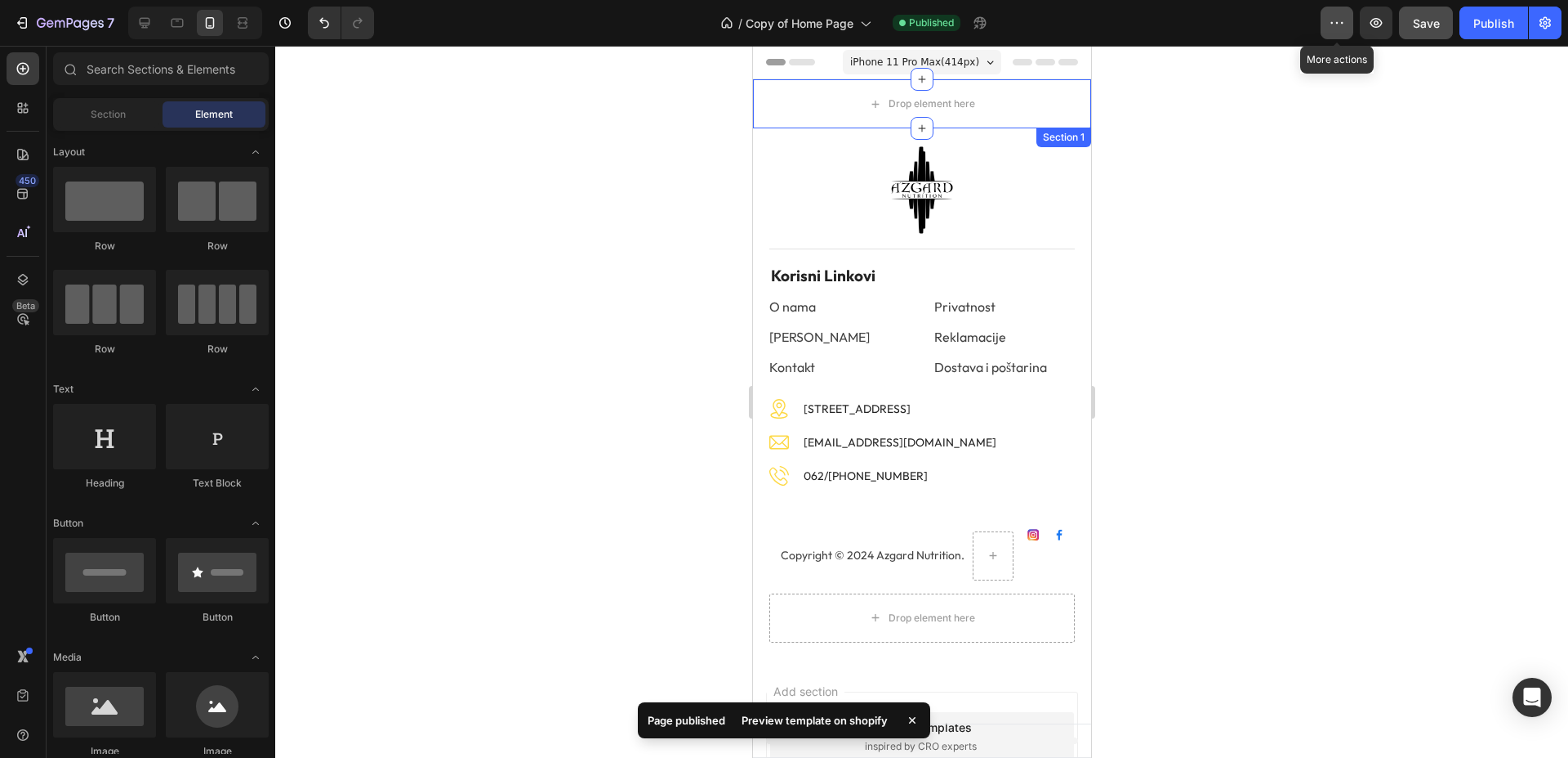
click at [1353, 22] on button "button" at bounding box center [1337, 23] width 33 height 33
click at [1373, 20] on icon "button" at bounding box center [1376, 23] width 13 height 10
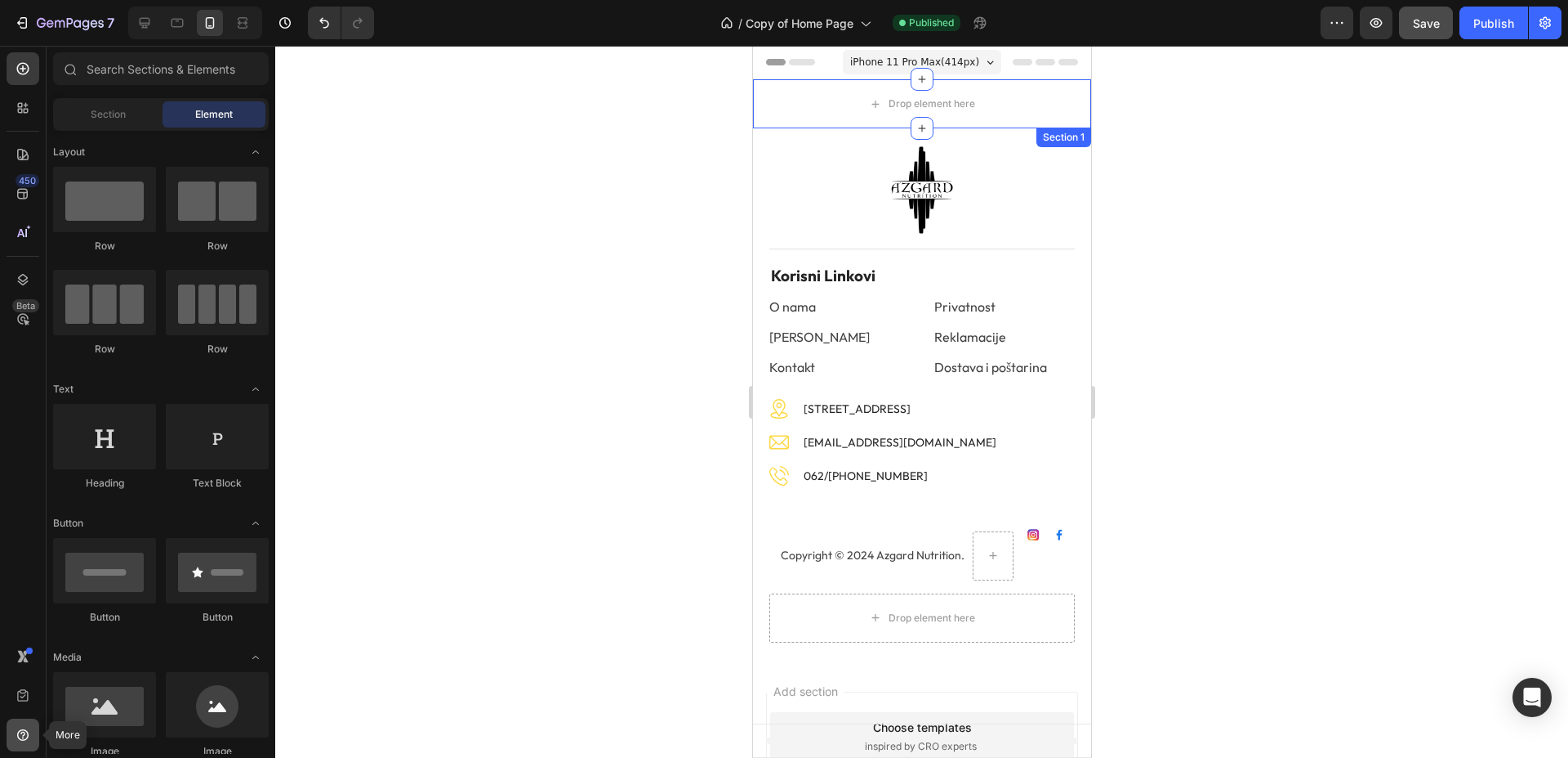
click at [21, 729] on icon at bounding box center [23, 734] width 16 height 16
click at [21, 592] on div "450 Beta" at bounding box center [23, 345] width 33 height 588
click at [1348, 29] on button "button" at bounding box center [1337, 23] width 33 height 33
